Goal: Task Accomplishment & Management: Use online tool/utility

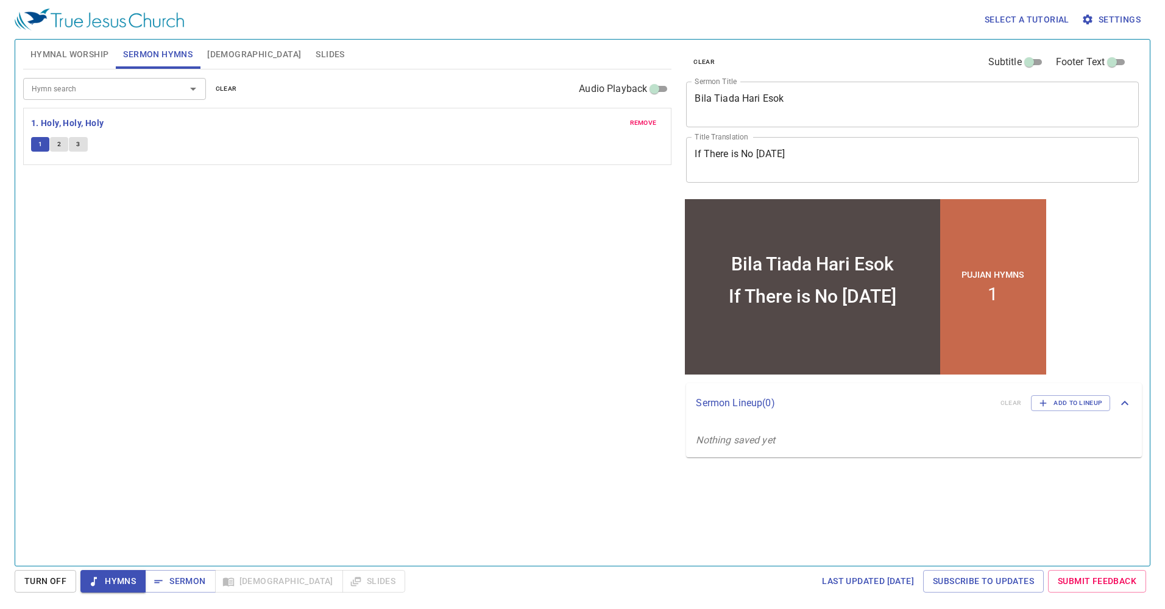
click at [82, 96] on div "Hymn search" at bounding box center [114, 88] width 183 height 21
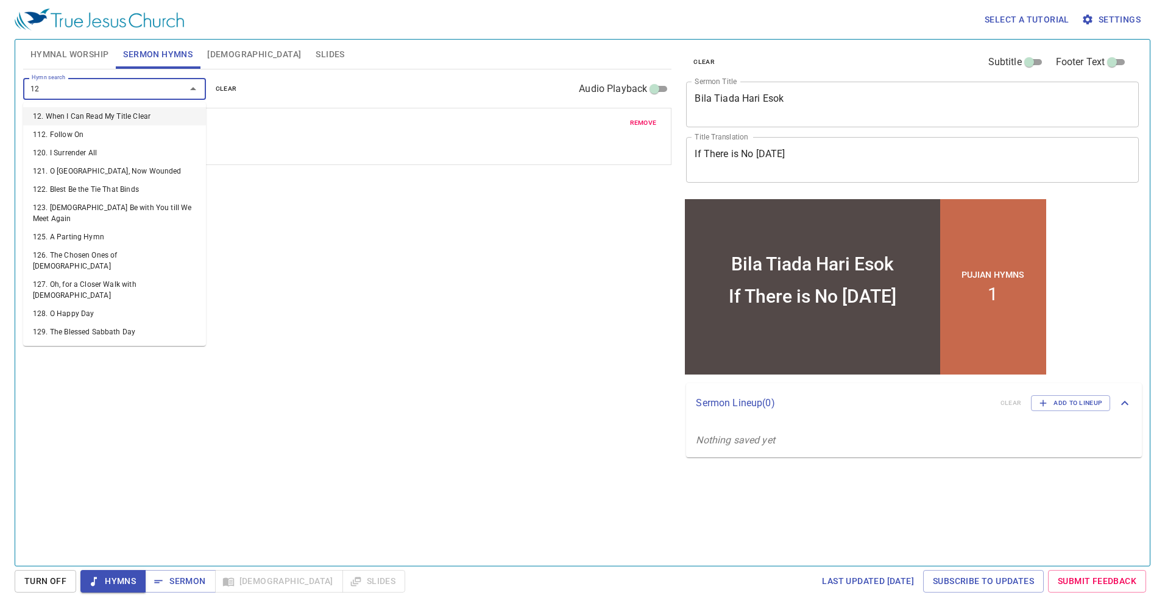
type input "129"
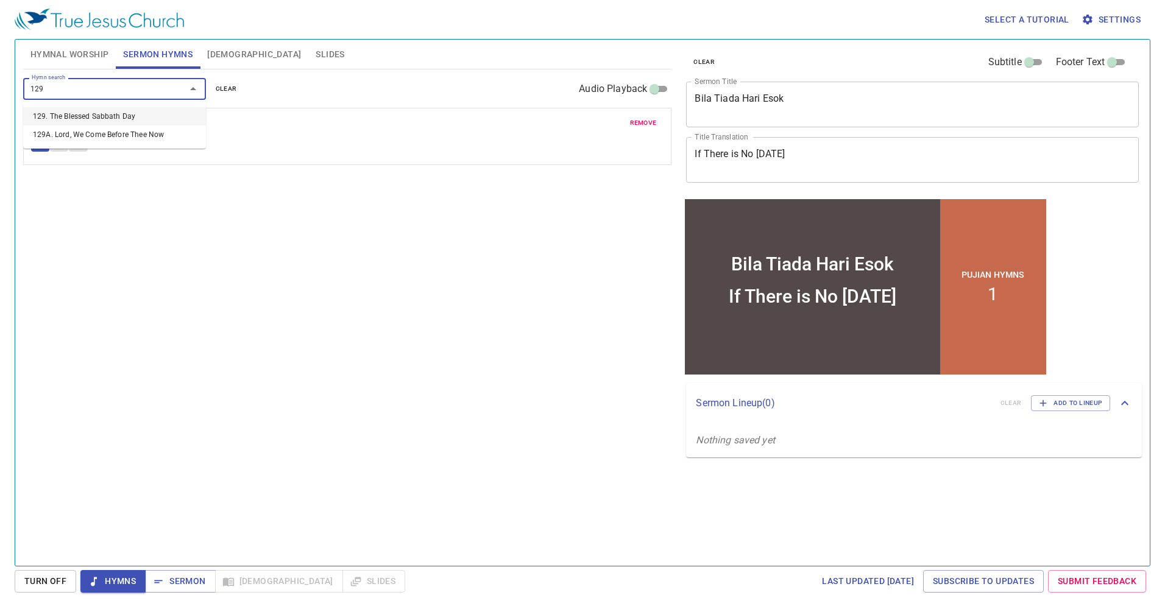
click at [125, 118] on li "129. The Blessed Sabbath Day" at bounding box center [114, 116] width 183 height 18
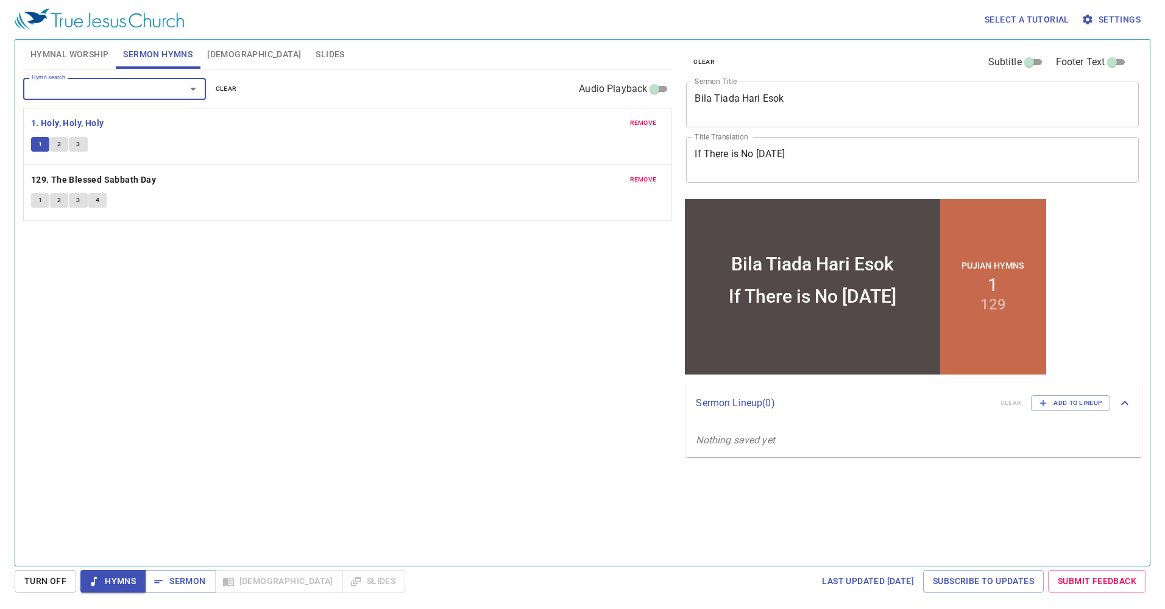
click at [636, 124] on span "remove" at bounding box center [643, 123] width 27 height 11
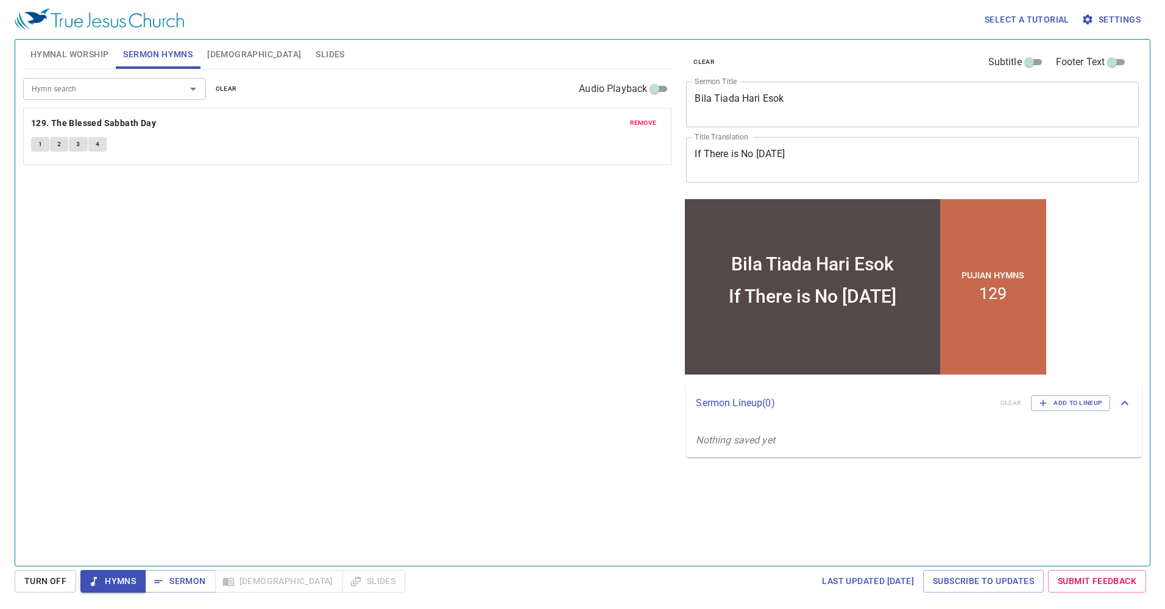
click at [91, 98] on div "Hymn search" at bounding box center [114, 88] width 183 height 21
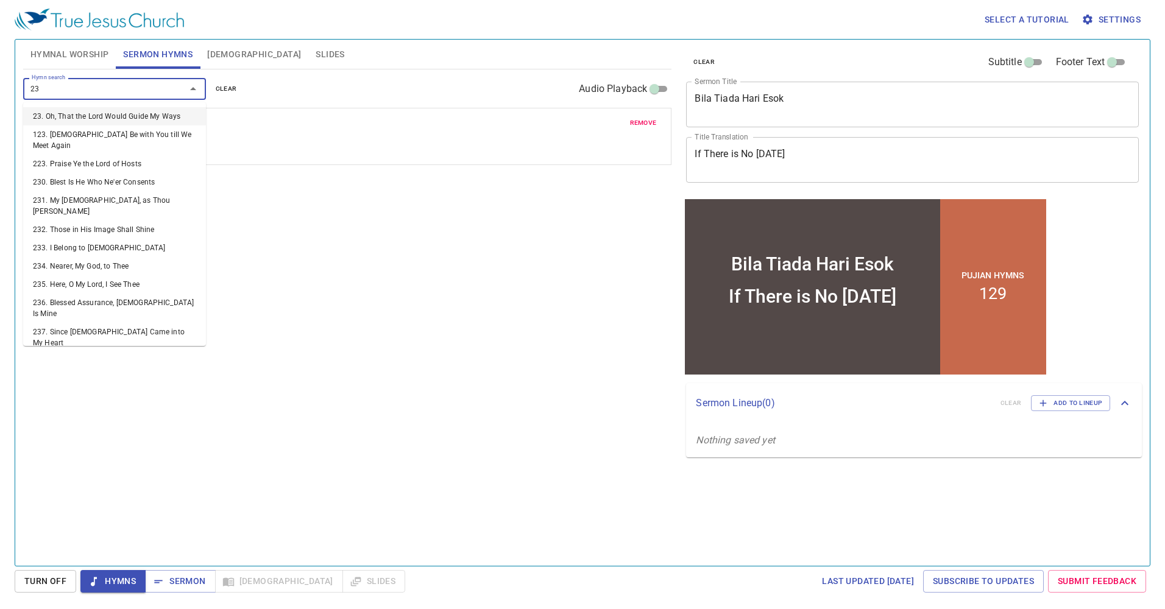
type input "237"
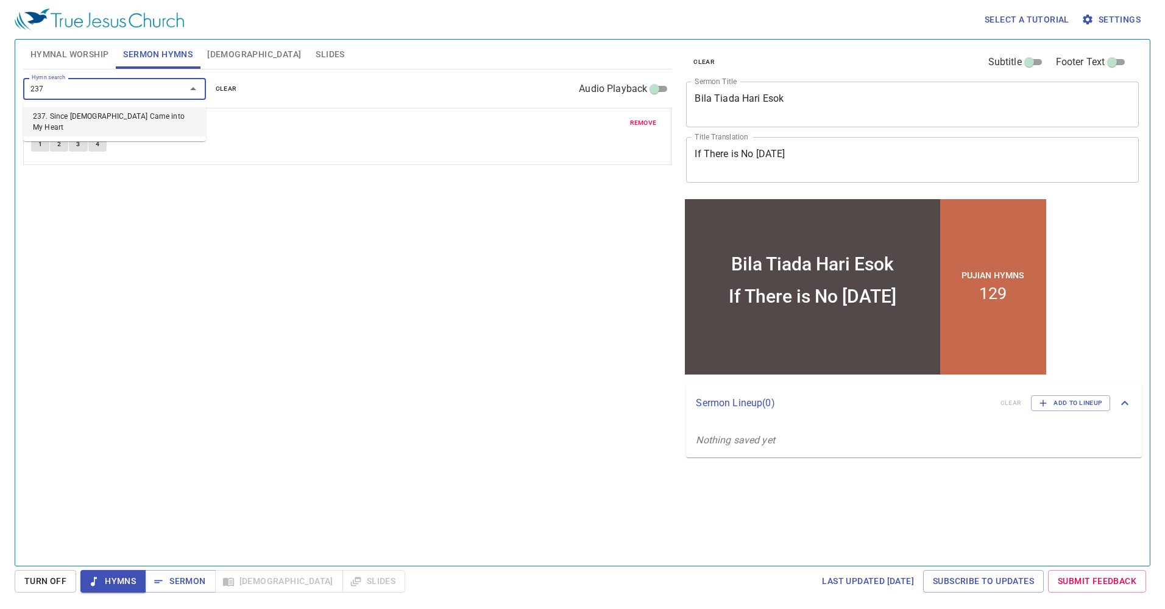
click at [110, 115] on li "237. Since [DEMOGRAPHIC_DATA] Came into My Heart" at bounding box center [114, 121] width 183 height 29
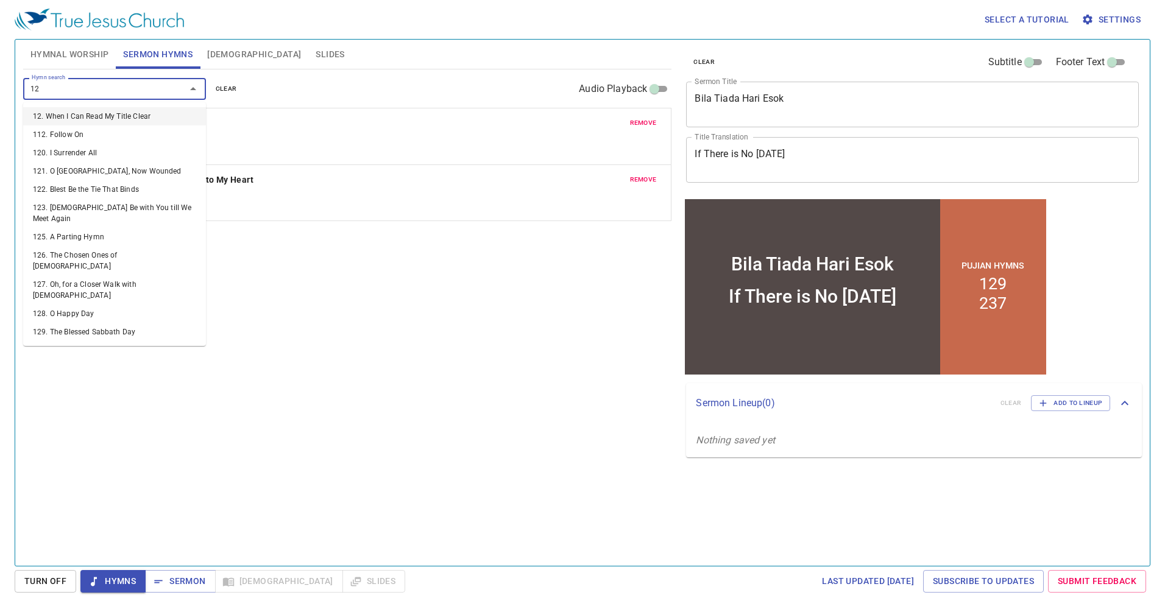
type input "126"
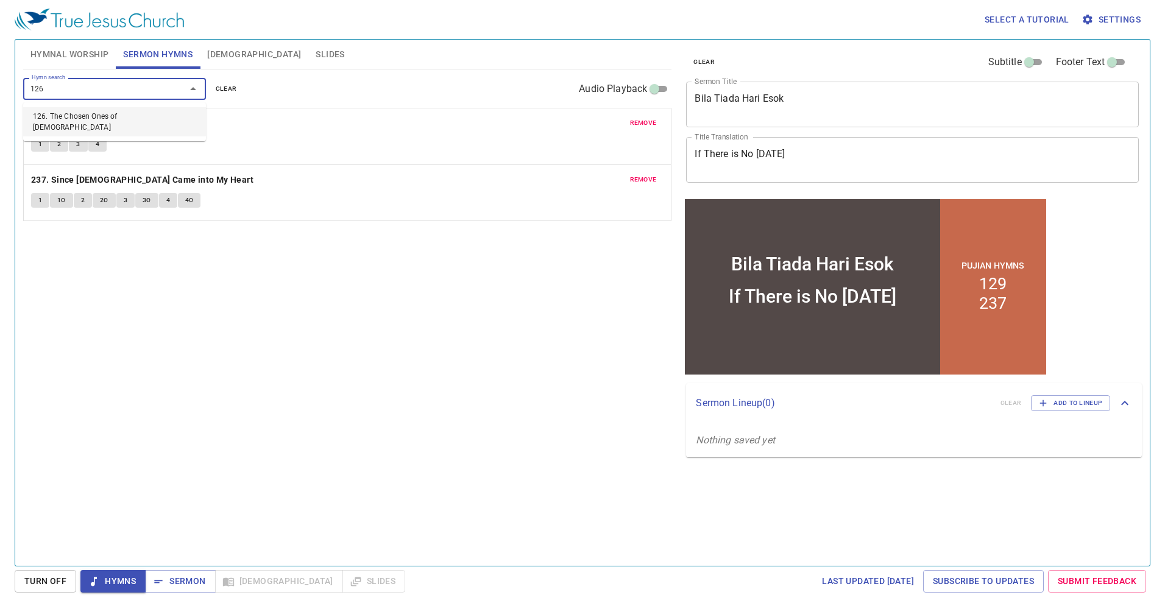
click at [140, 111] on li "126. The Chosen Ones of [DEMOGRAPHIC_DATA]" at bounding box center [114, 121] width 183 height 29
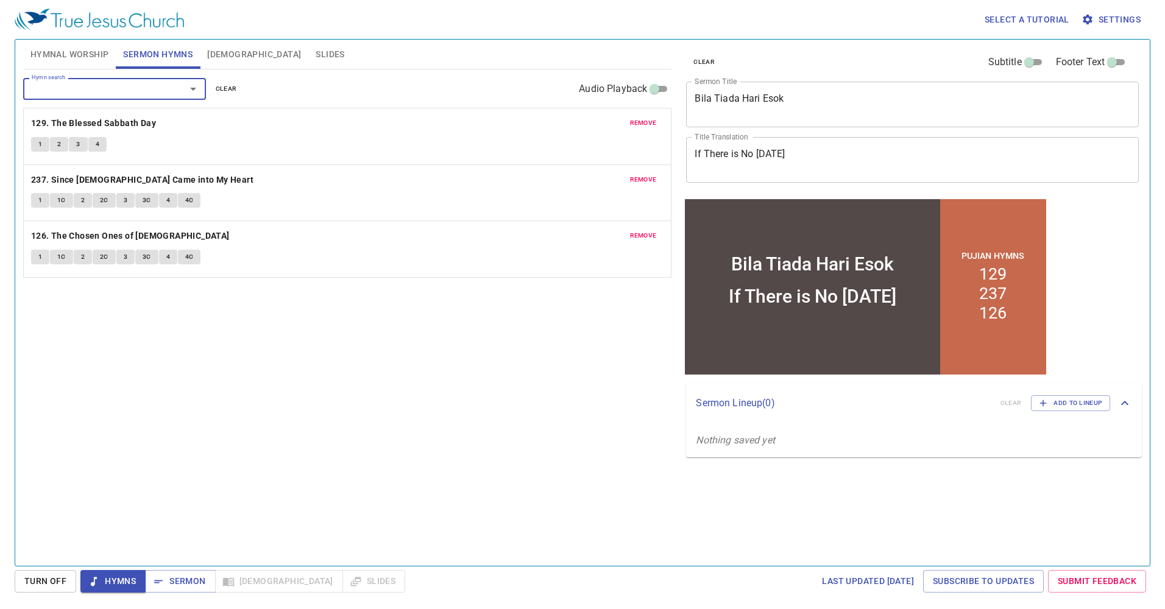
click at [39, 146] on span "1" at bounding box center [40, 144] width 4 height 11
click at [60, 146] on span "2" at bounding box center [59, 144] width 4 height 11
click at [42, 144] on span "1" at bounding box center [40, 144] width 4 height 11
click at [59, 150] on button "2" at bounding box center [59, 144] width 18 height 15
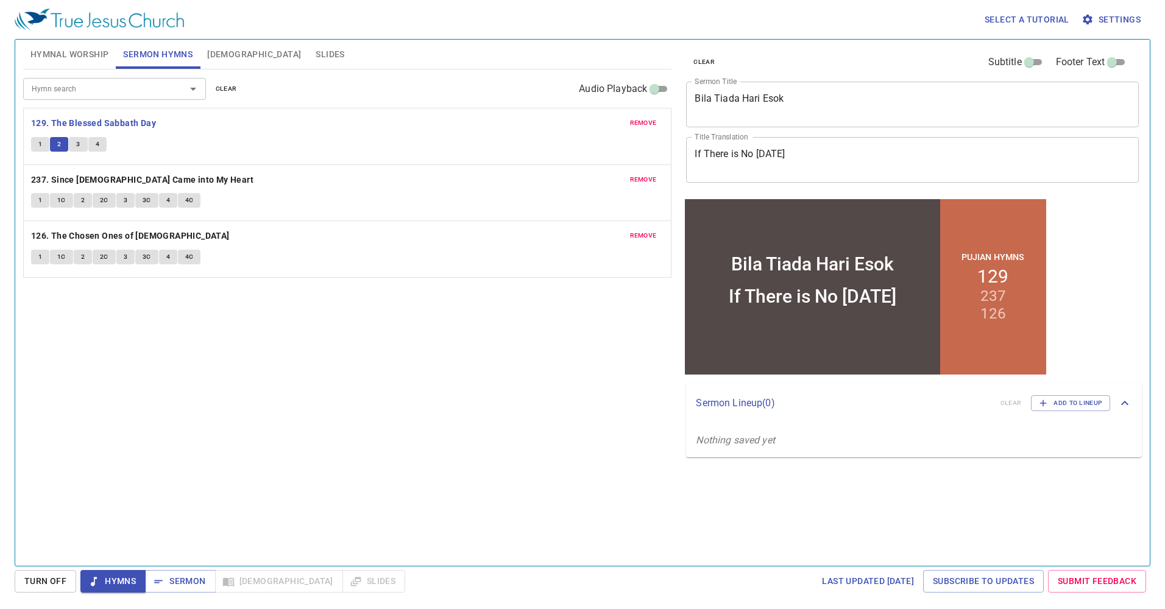
click at [274, 396] on div "Hymn search Hymn search clear Audio Playback remove 129. The Blessed Sabbath Da…" at bounding box center [347, 312] width 649 height 486
click at [78, 147] on span "3" at bounding box center [78, 144] width 4 height 11
click at [98, 145] on span "4" at bounding box center [98, 144] width 4 height 11
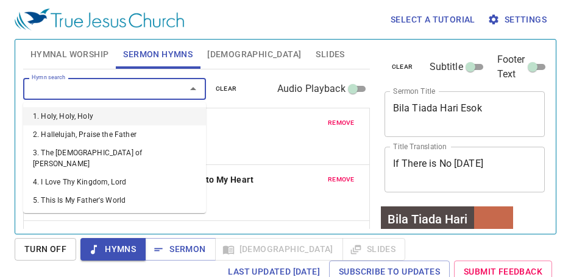
click at [76, 91] on input "Hymn search" at bounding box center [97, 89] width 140 height 14
click at [264, 135] on div "remove 129. The Blessed Sabbath Day 1 2 3 4" at bounding box center [196, 136] width 345 height 56
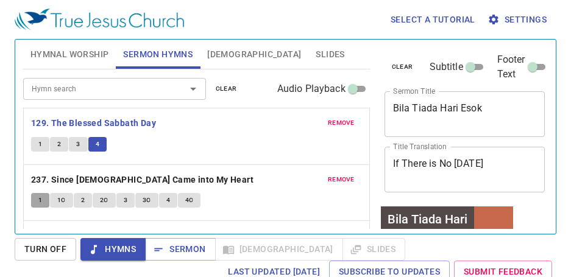
click at [35, 197] on button "1" at bounding box center [40, 200] width 18 height 15
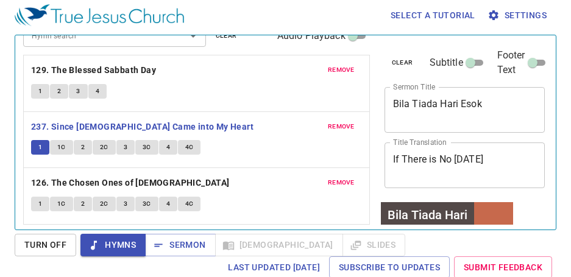
scroll to position [5, 0]
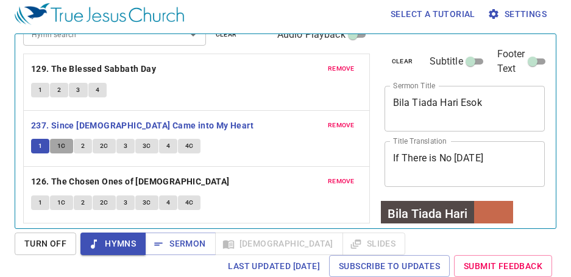
click at [62, 147] on span "1C" at bounding box center [61, 146] width 9 height 11
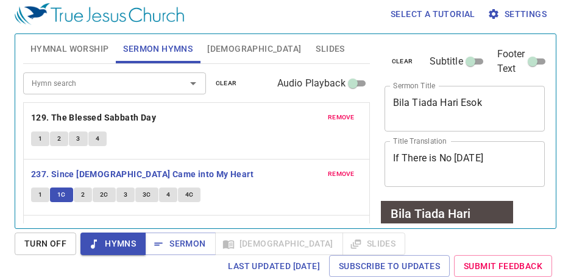
scroll to position [49, 0]
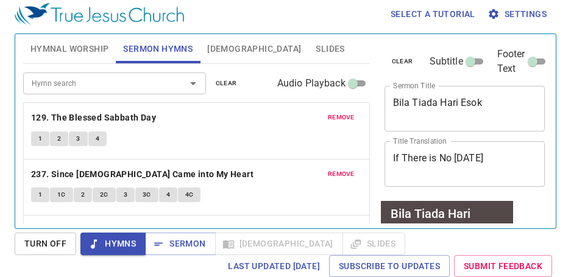
scroll to position [119, 0]
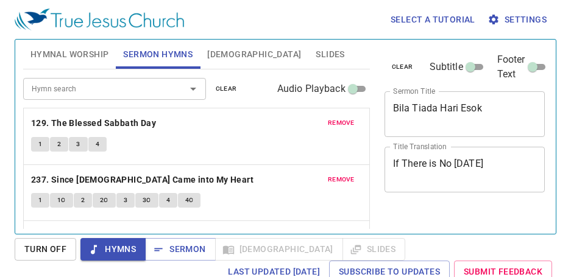
scroll to position [5, 0]
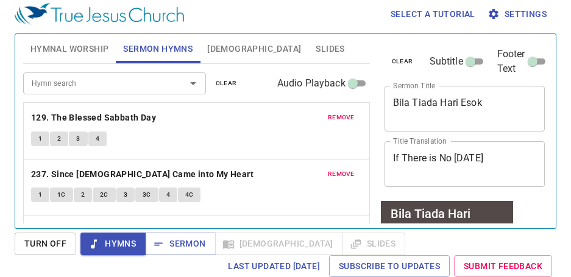
scroll to position [174, 0]
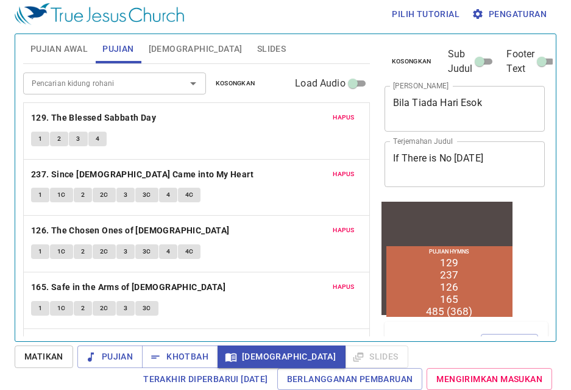
scroll to position [5, 0]
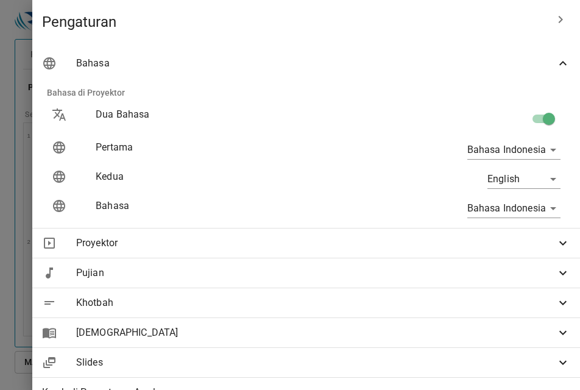
select select "12"
click at [509, 207] on body "Pilih tutorial Pengaturan Pujian Awal Pujian Alkitab Slides Pencarian kidung ro…" at bounding box center [290, 190] width 580 height 390
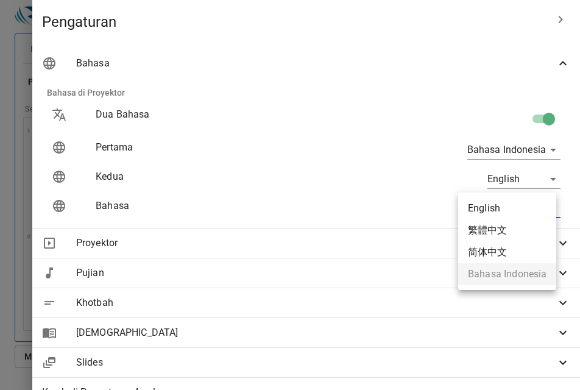
scroll to position [923, 0]
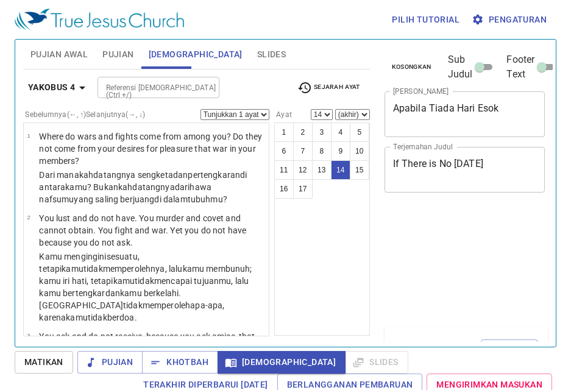
select select "14"
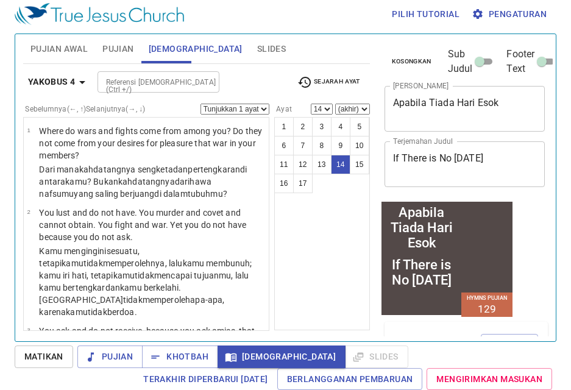
scroll to position [1047, 0]
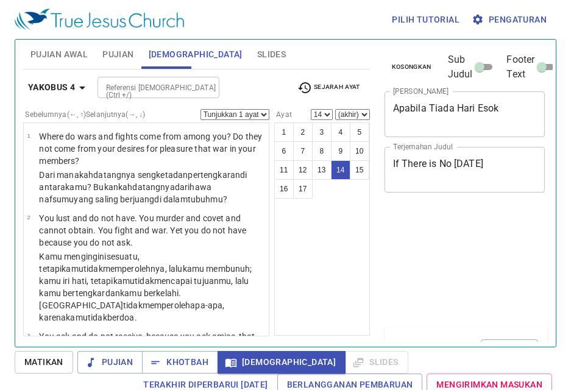
select select "14"
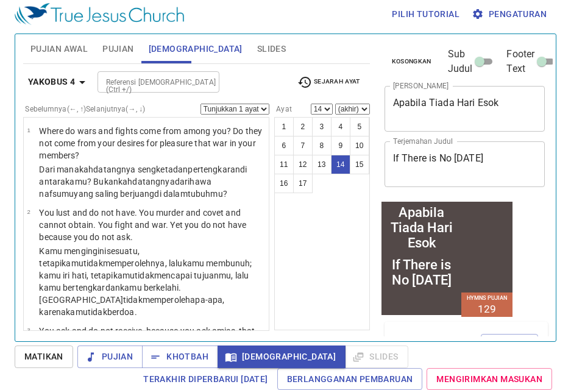
scroll to position [1047, 0]
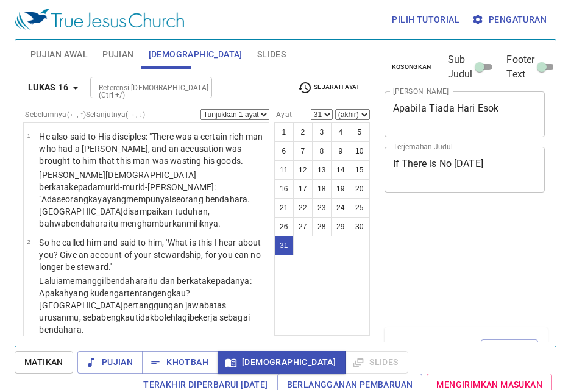
select select "31"
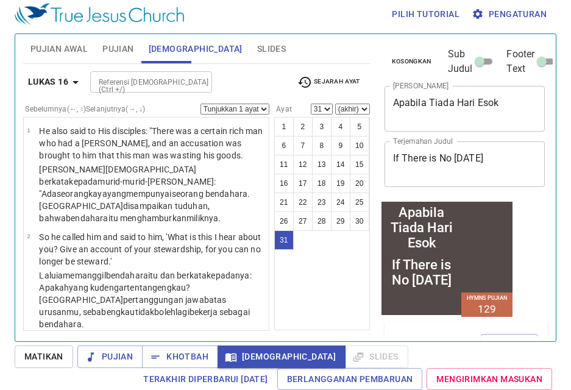
scroll to position [2427, 0]
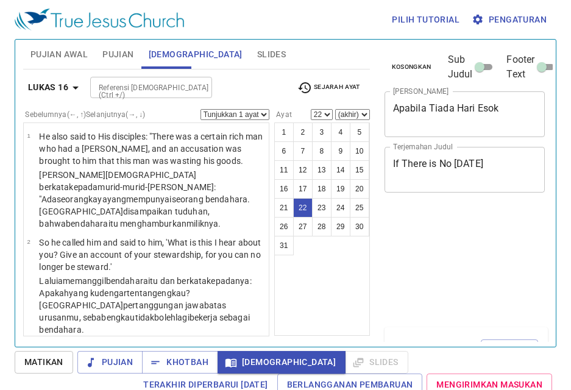
select select "22"
select select "23"
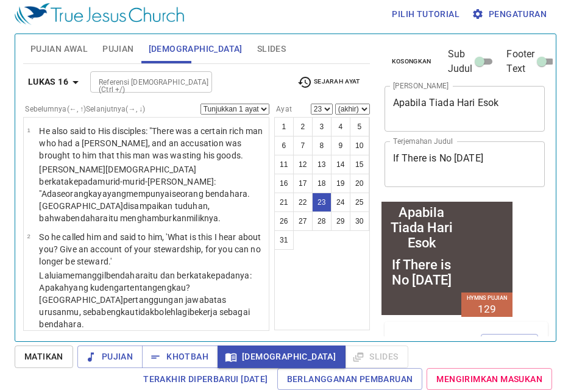
scroll to position [1809, 0]
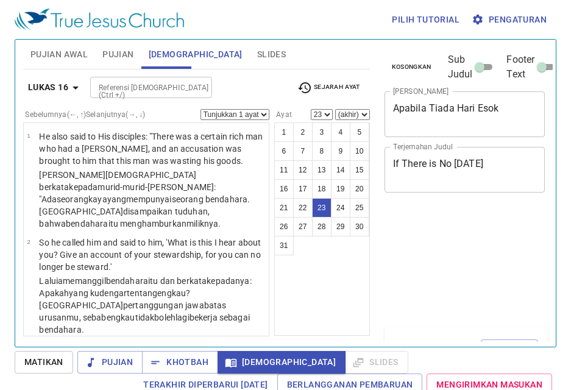
select select "23"
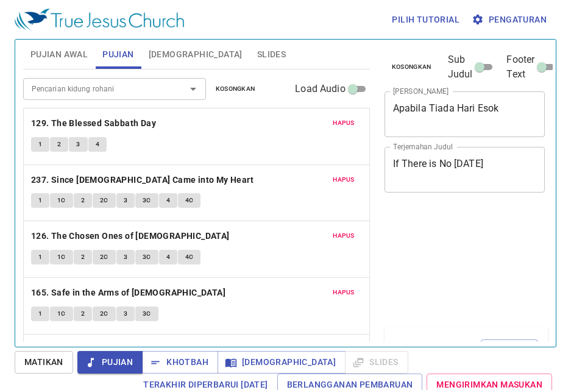
scroll to position [5, 0]
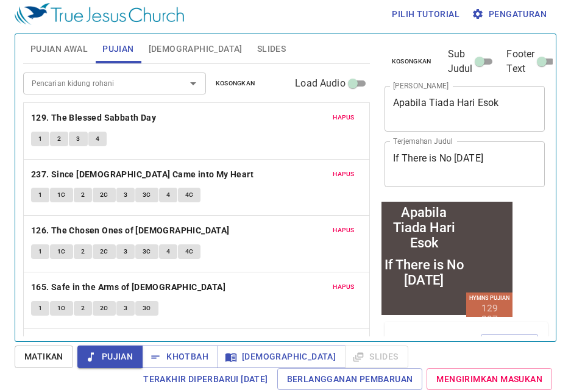
scroll to position [130, 0]
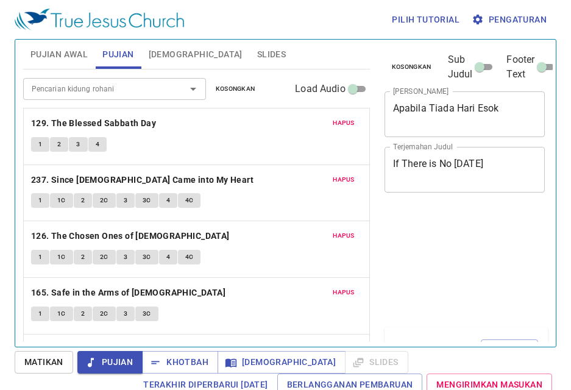
scroll to position [5, 0]
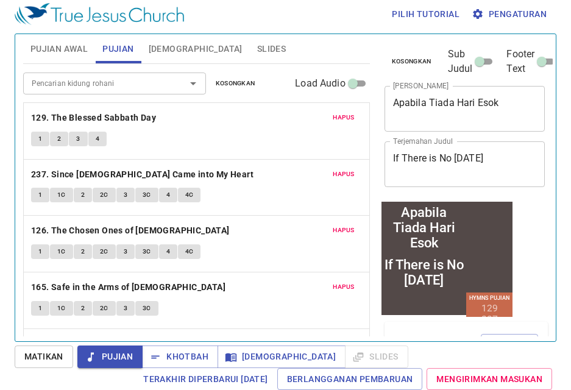
scroll to position [130, 0]
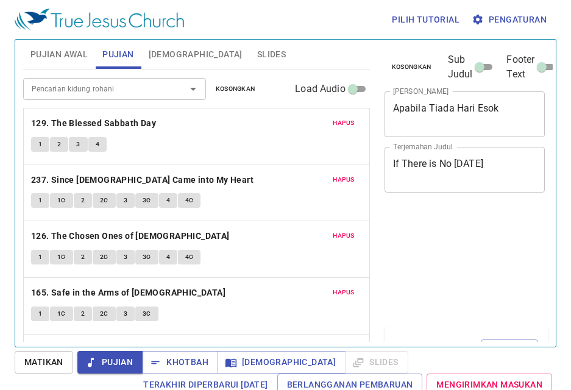
scroll to position [5, 0]
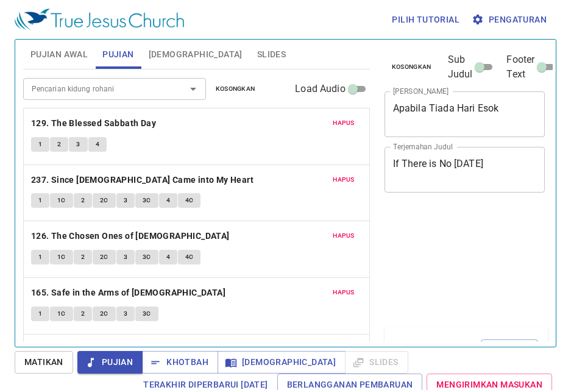
scroll to position [5, 0]
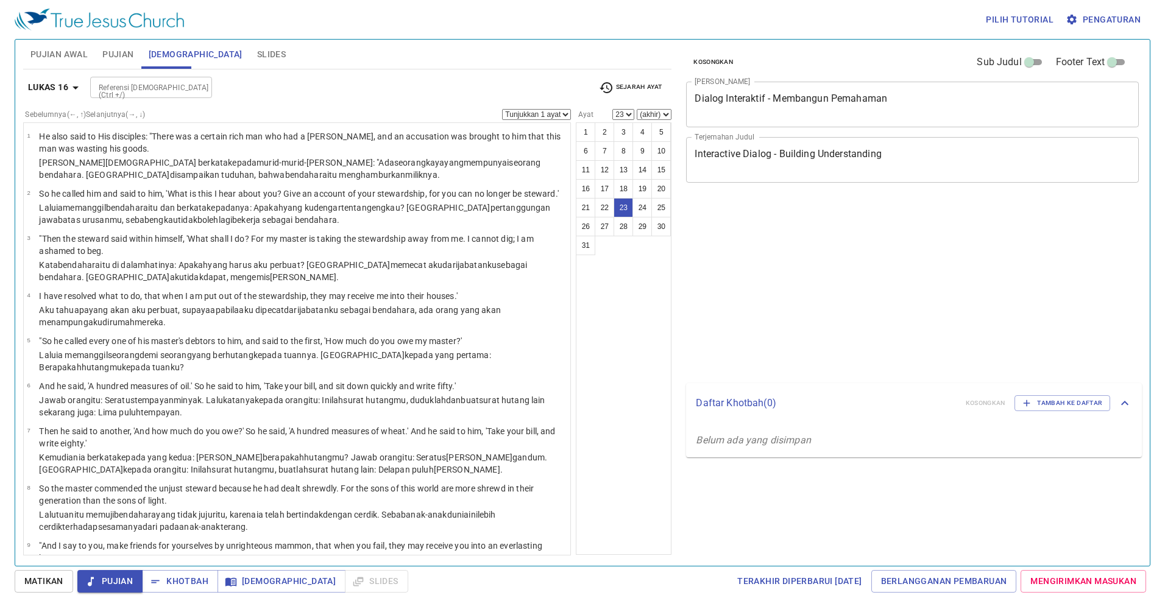
select select "23"
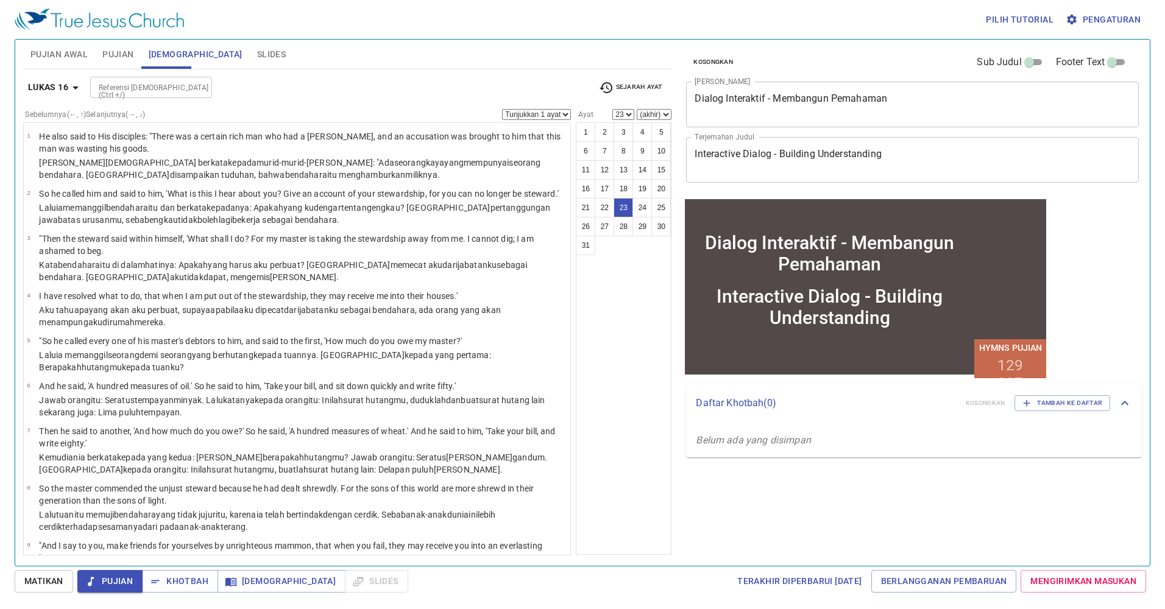
scroll to position [1037, 0]
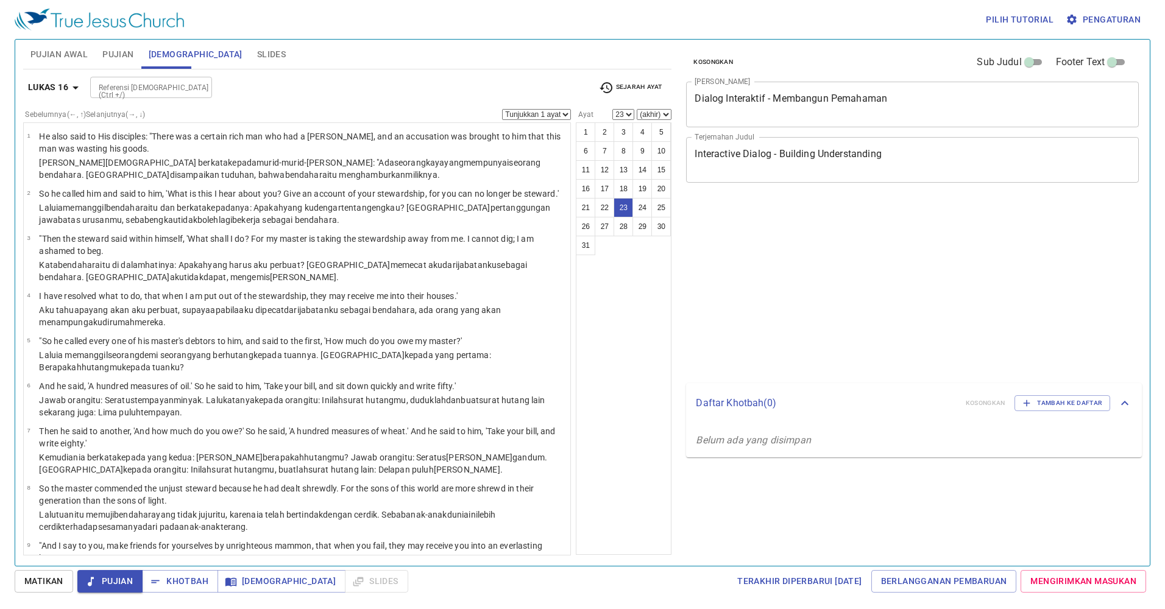
select select "23"
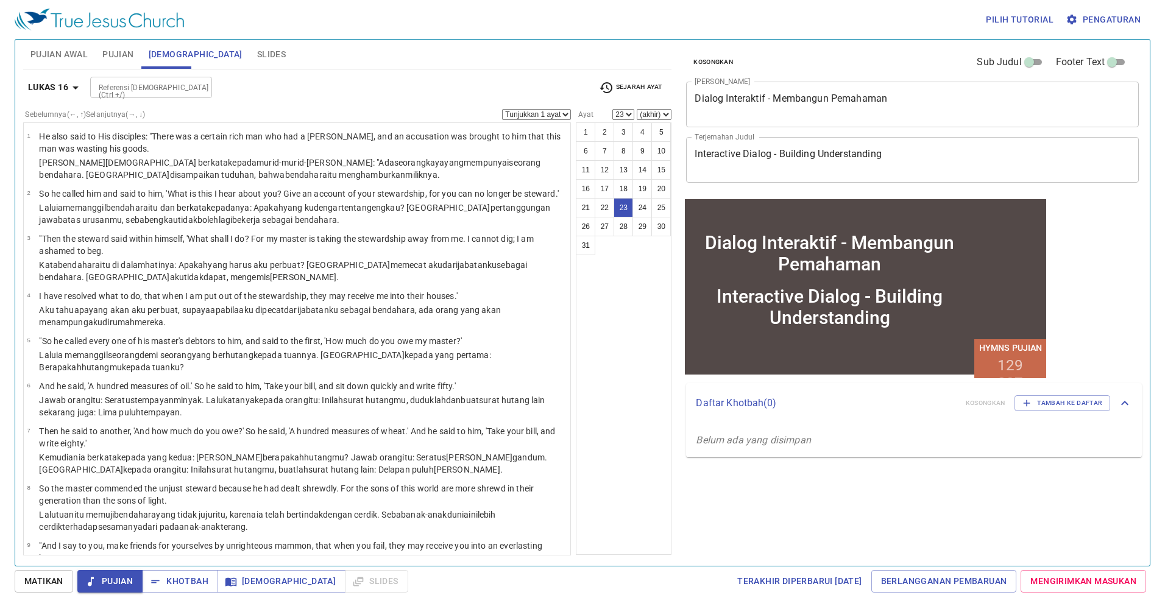
scroll to position [1037, 0]
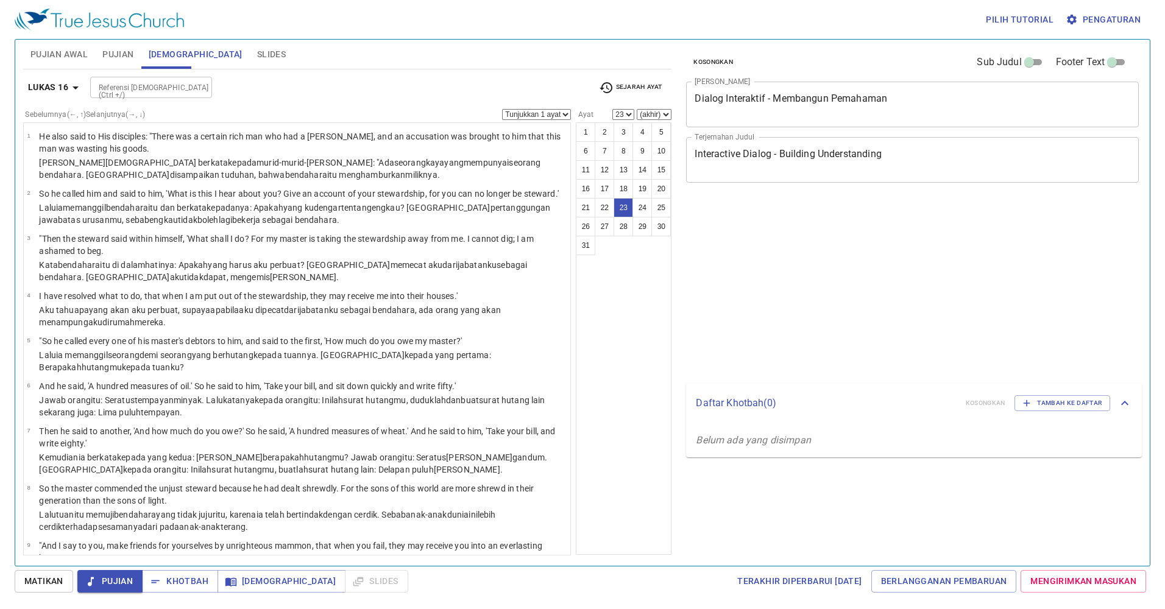
select select "23"
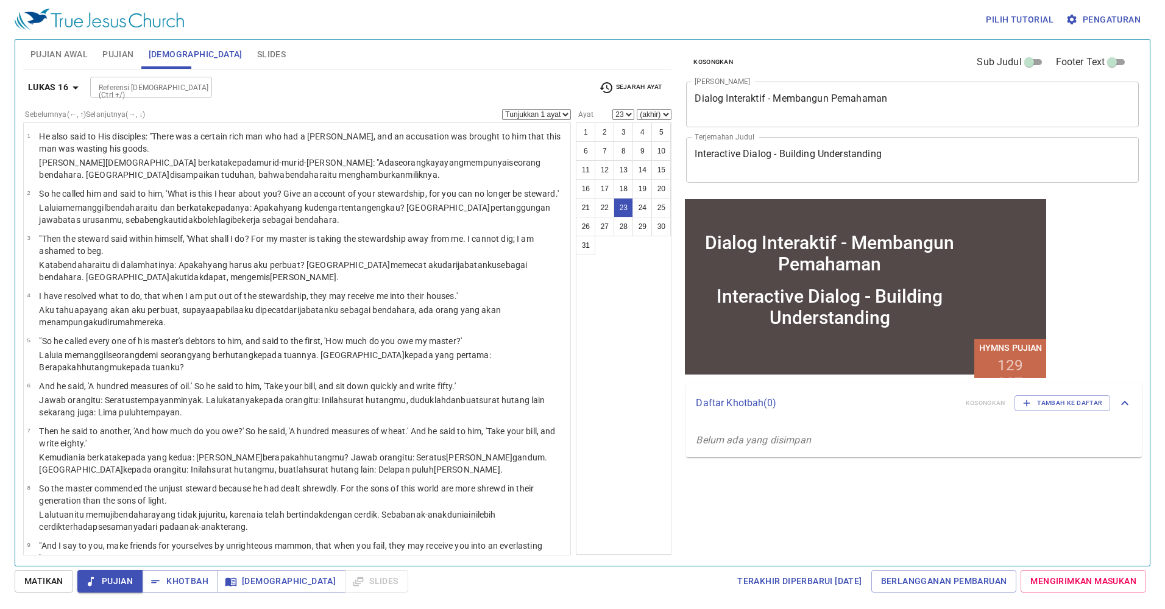
scroll to position [1037, 0]
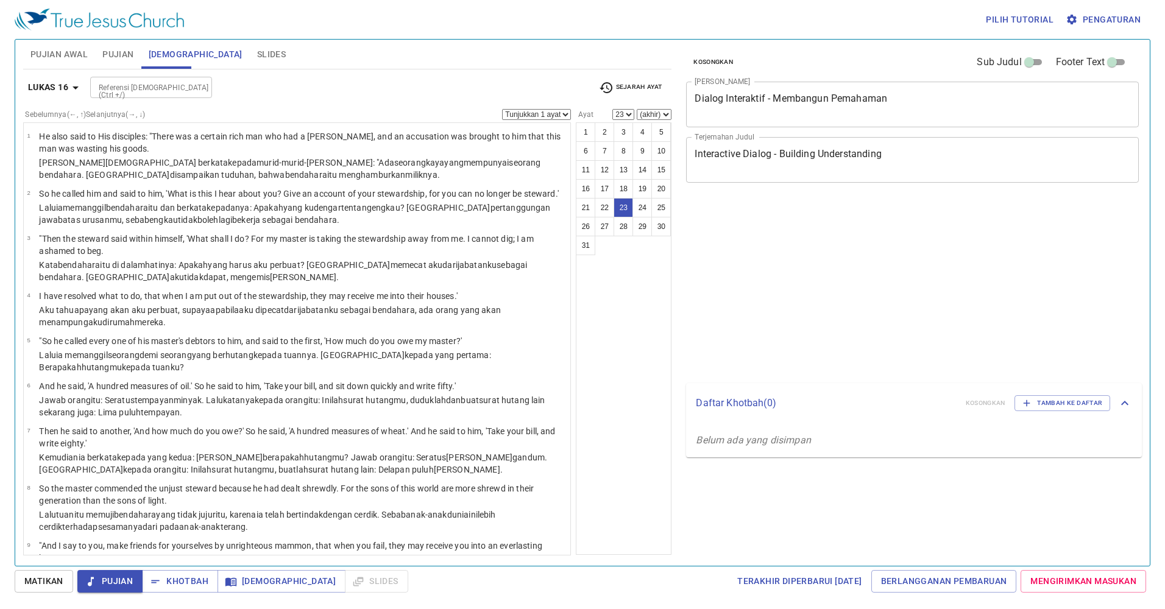
select select "23"
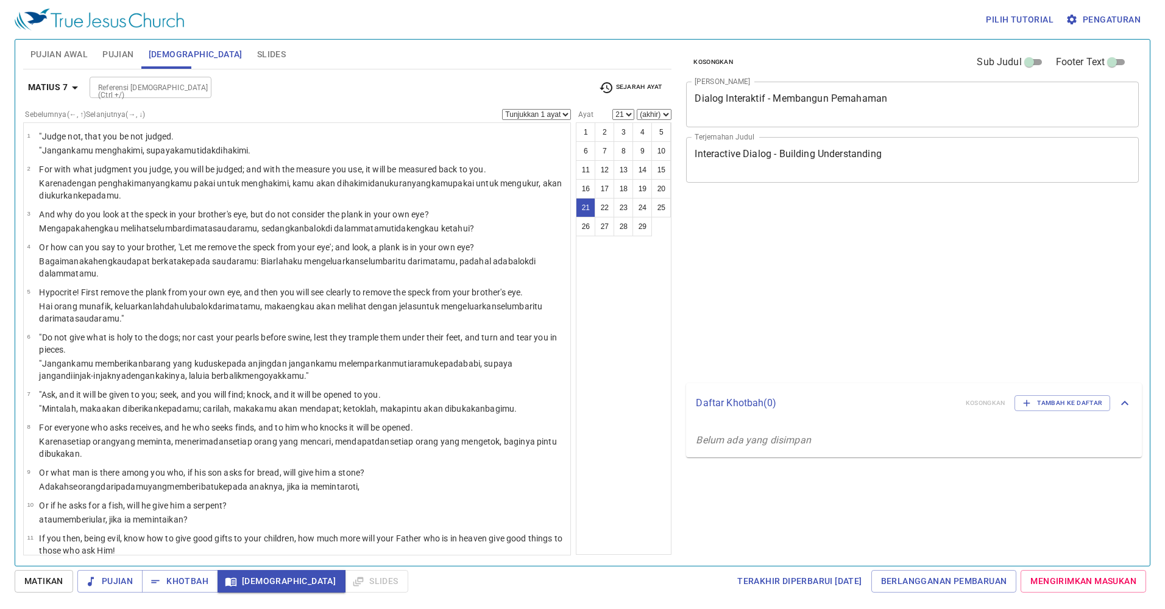
select select "21"
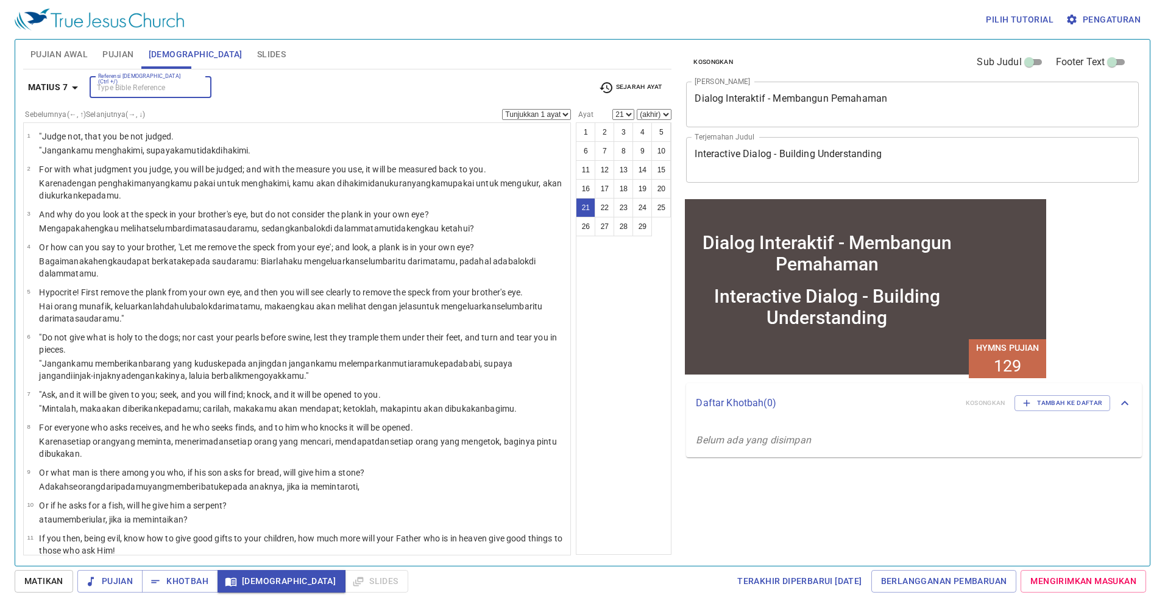
scroll to position [616, 0]
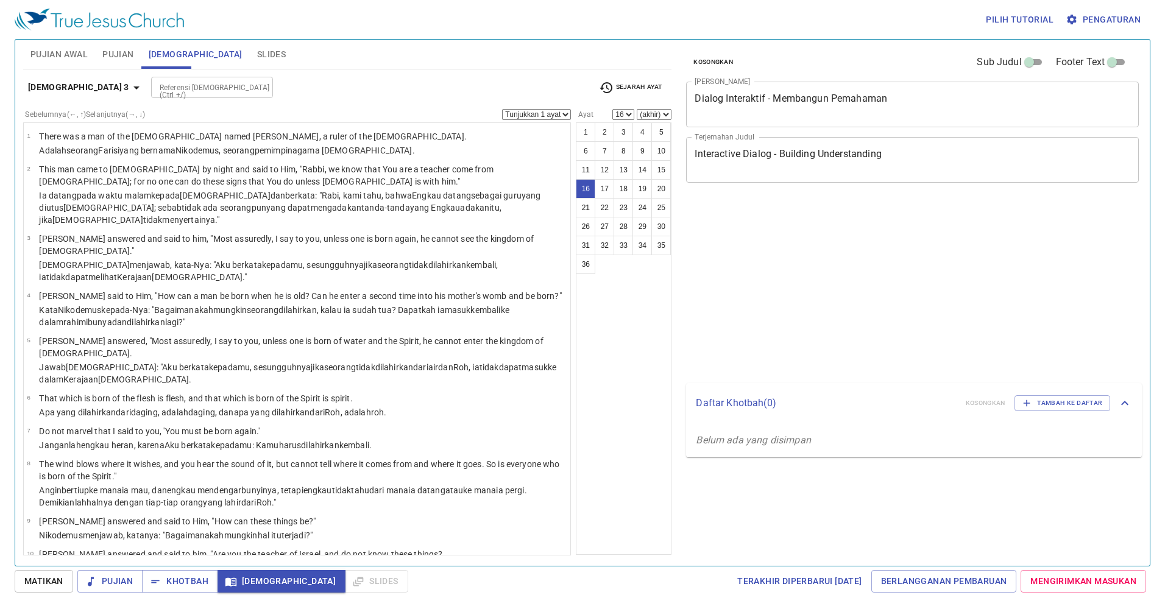
select select "16"
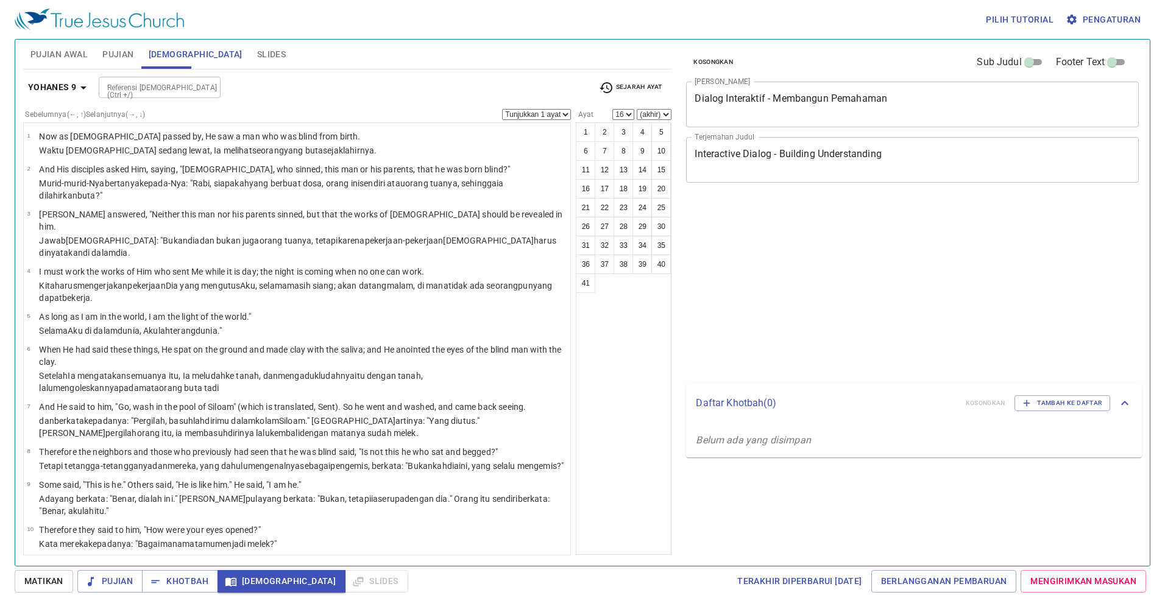
select select "16"
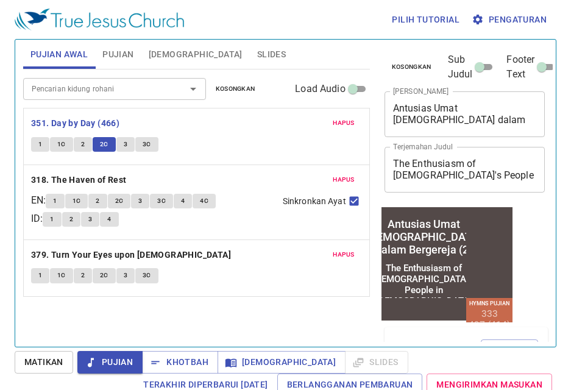
click at [124, 145] on span "3" at bounding box center [126, 144] width 4 height 11
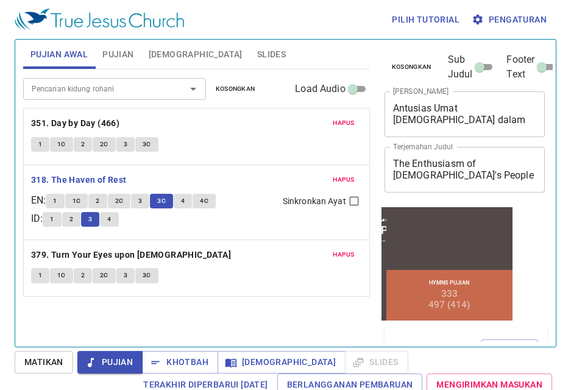
click at [118, 220] on button "4" at bounding box center [109, 219] width 18 height 15
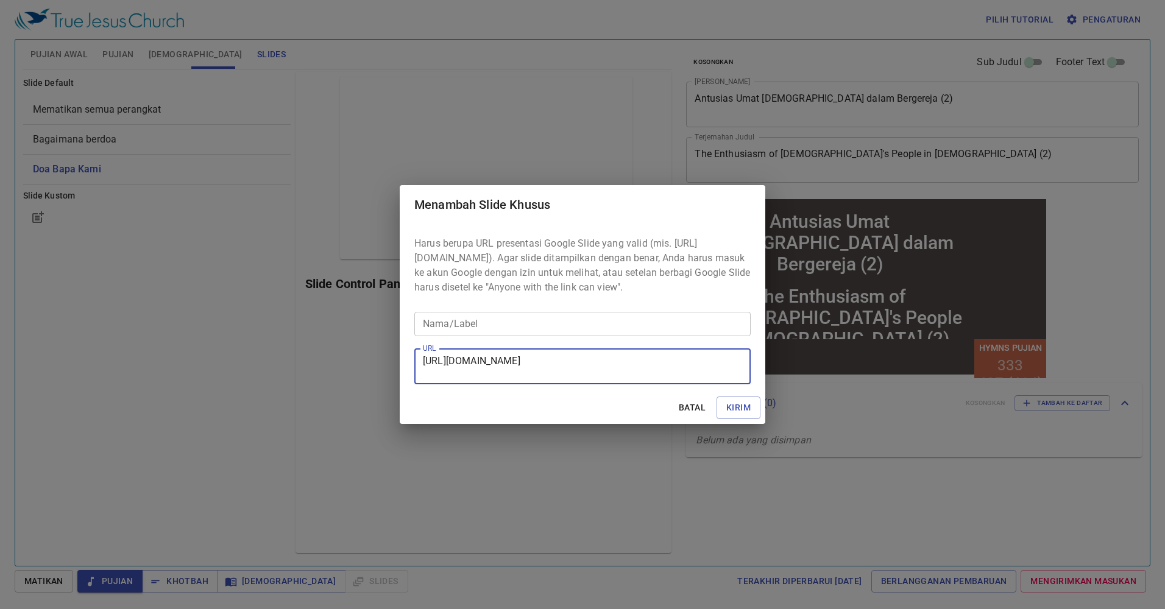
type textarea "https://docs.google.com/presentation/d/1O2jnZQKREVwPnps7dI1Ozt3DYuKgdCTHlCo7cTj…"
click at [528, 331] on input "Nama/Label" at bounding box center [582, 324] width 336 height 24
click at [528, 325] on input "Nama/Label" at bounding box center [582, 324] width 336 height 24
click at [544, 328] on input "Nama/Label" at bounding box center [582, 324] width 336 height 24
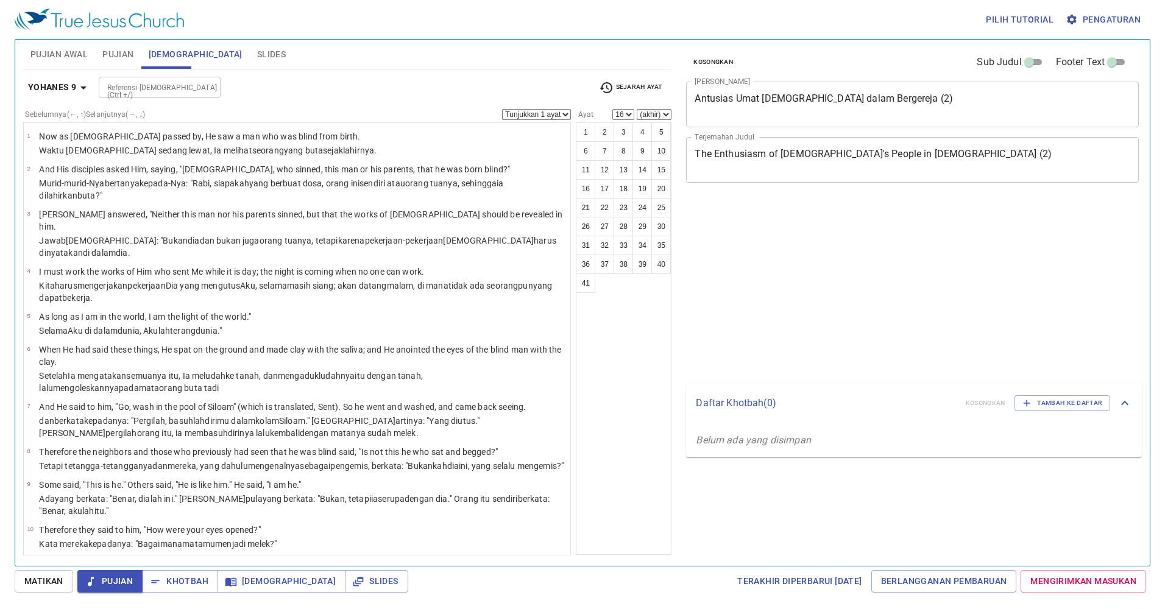
select select "16"
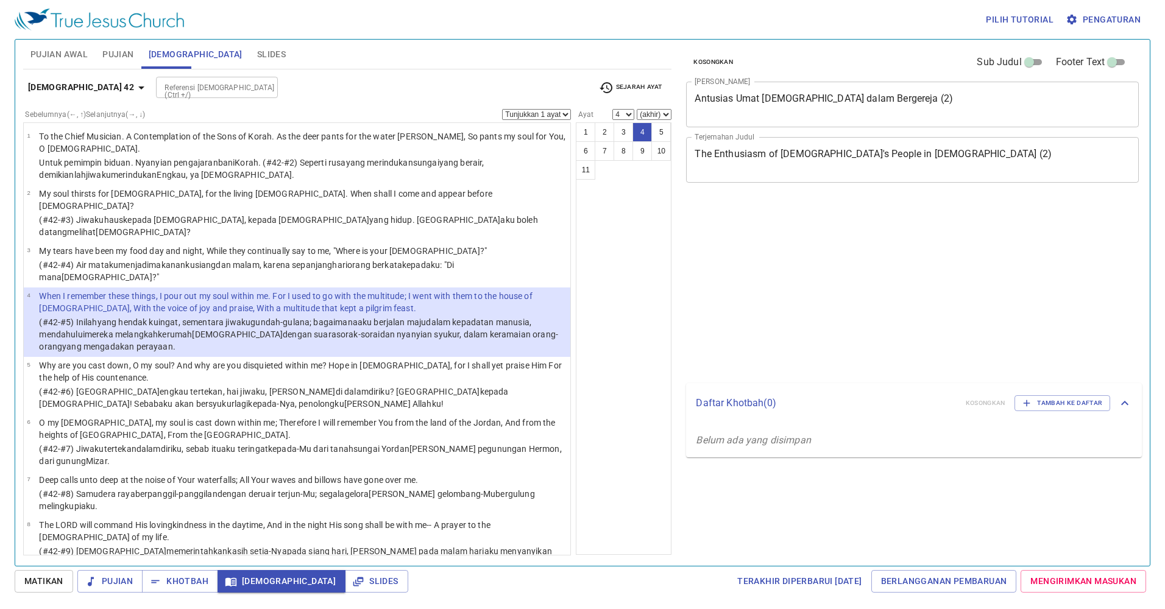
select select "4"
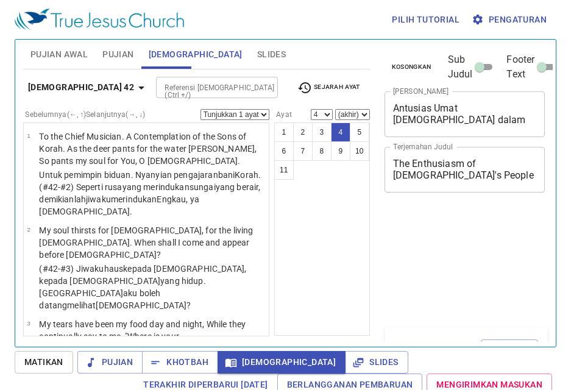
select select "4"
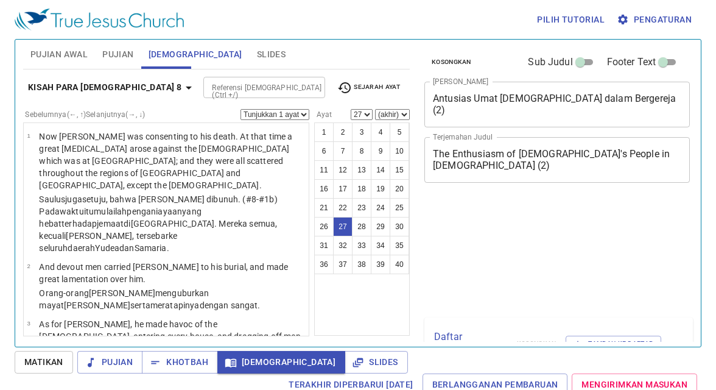
select select "27"
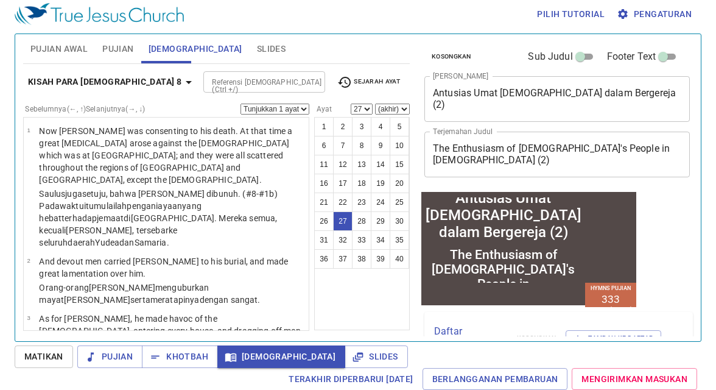
scroll to position [1728, 0]
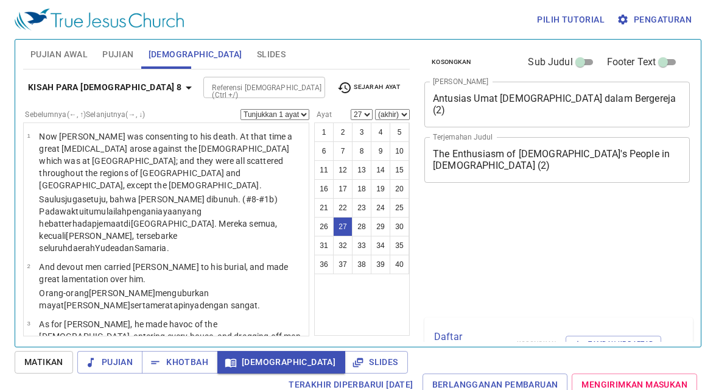
select select "27"
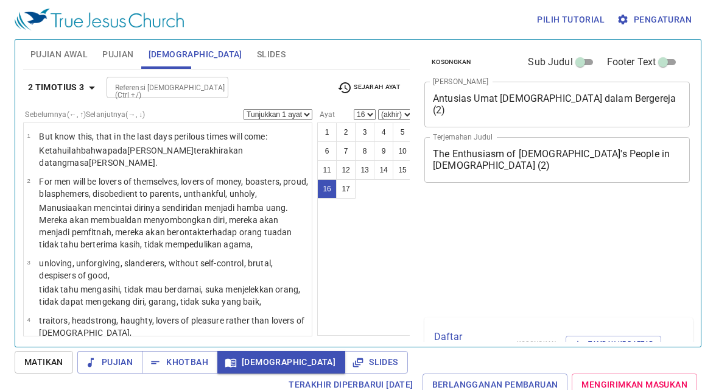
select select "16"
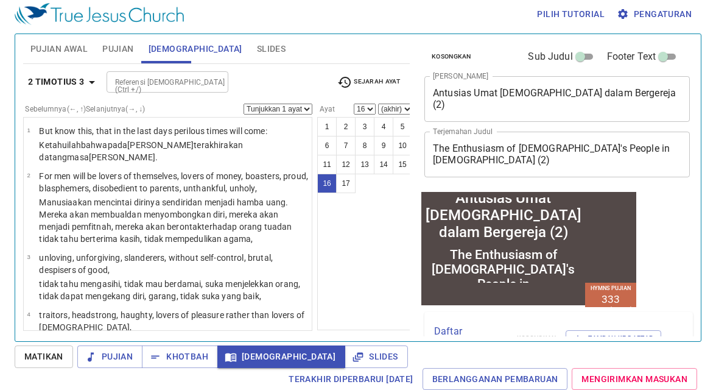
scroll to position [954, 0]
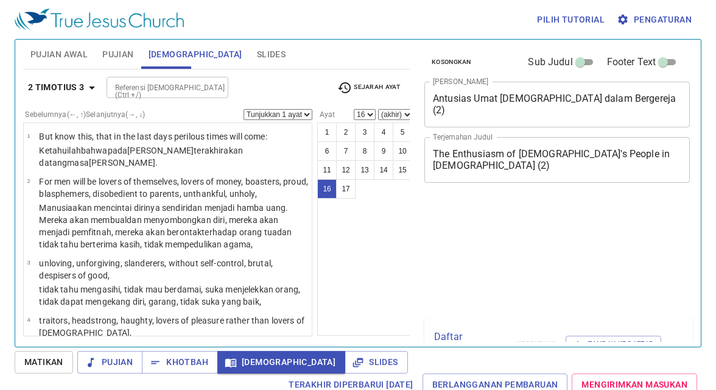
select select "16"
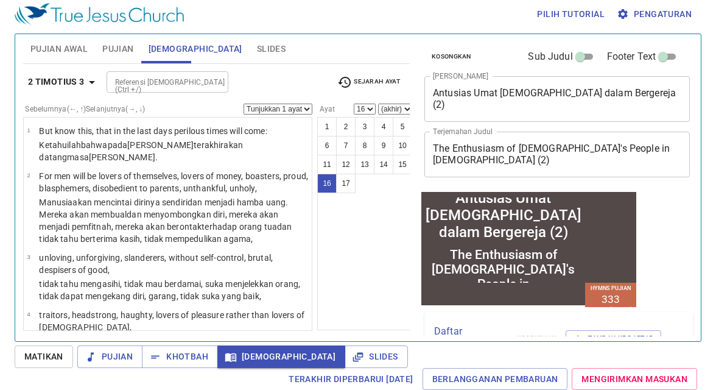
scroll to position [954, 0]
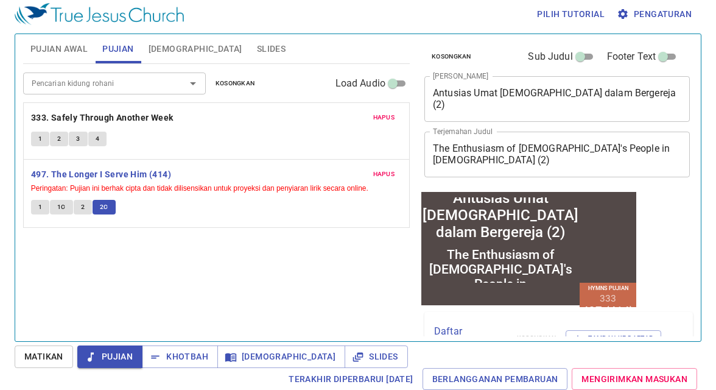
scroll to position [5, 0]
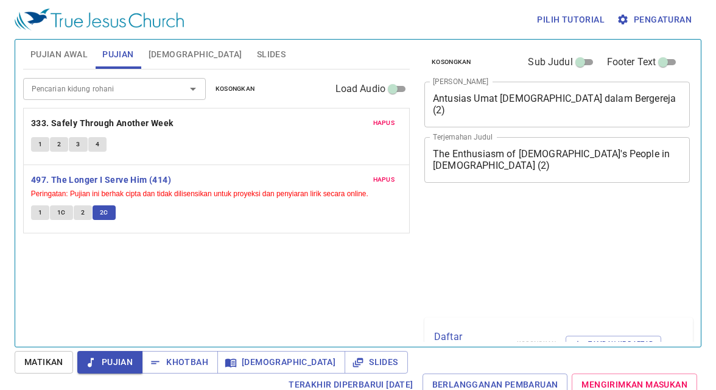
scroll to position [5, 0]
